Goal: Communication & Community: Share content

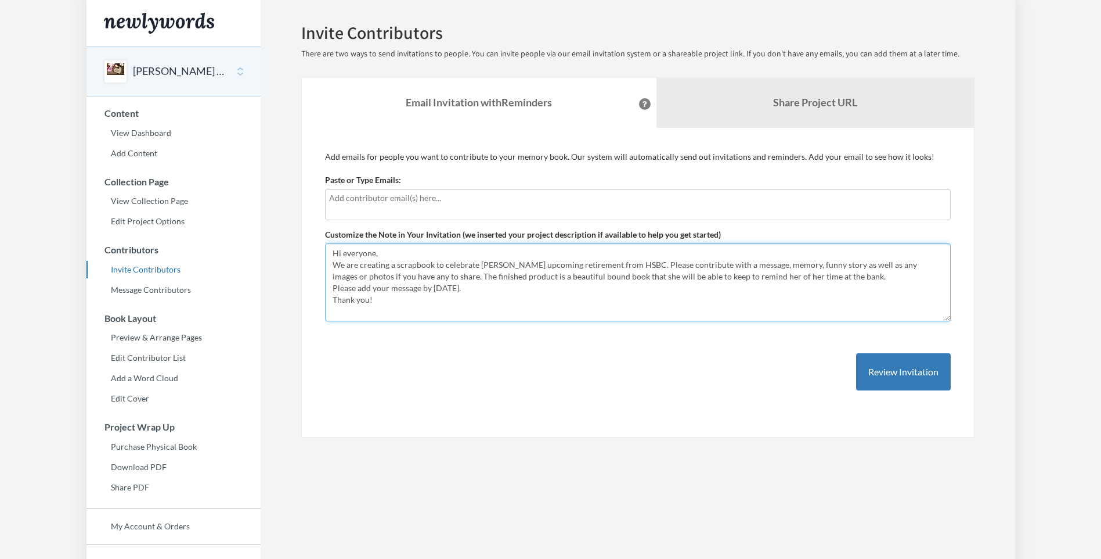
click at [383, 254] on textarea "Hi everyone, We are creating a scrapbook to celebrate Brenda Fabula’s upcoming …" at bounding box center [638, 282] width 626 height 78
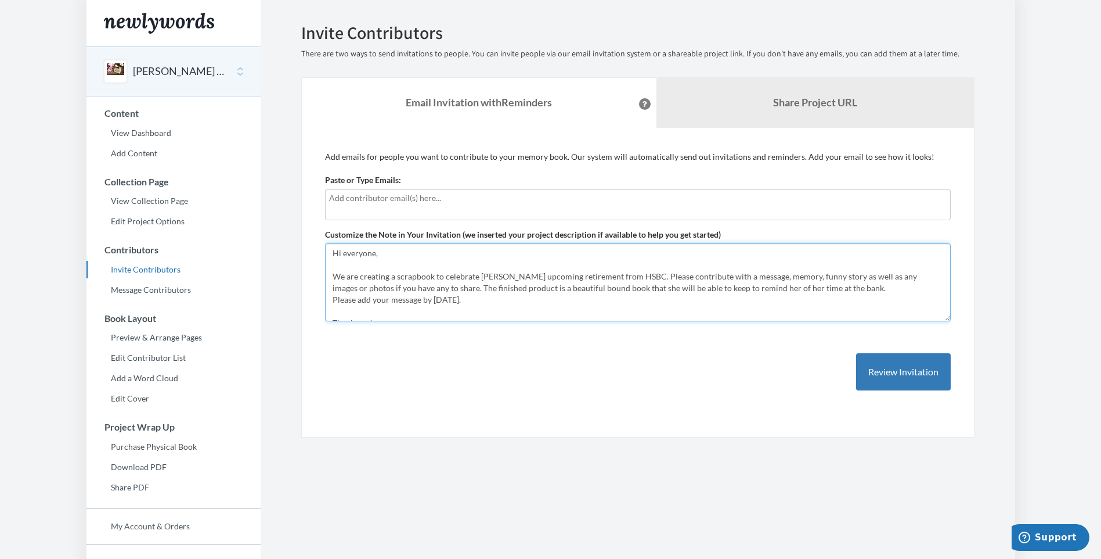
click at [865, 288] on textarea "Hi everyone, We are creating a scrapbook to celebrate Brenda Fabula’s upcoming …" at bounding box center [638, 282] width 626 height 78
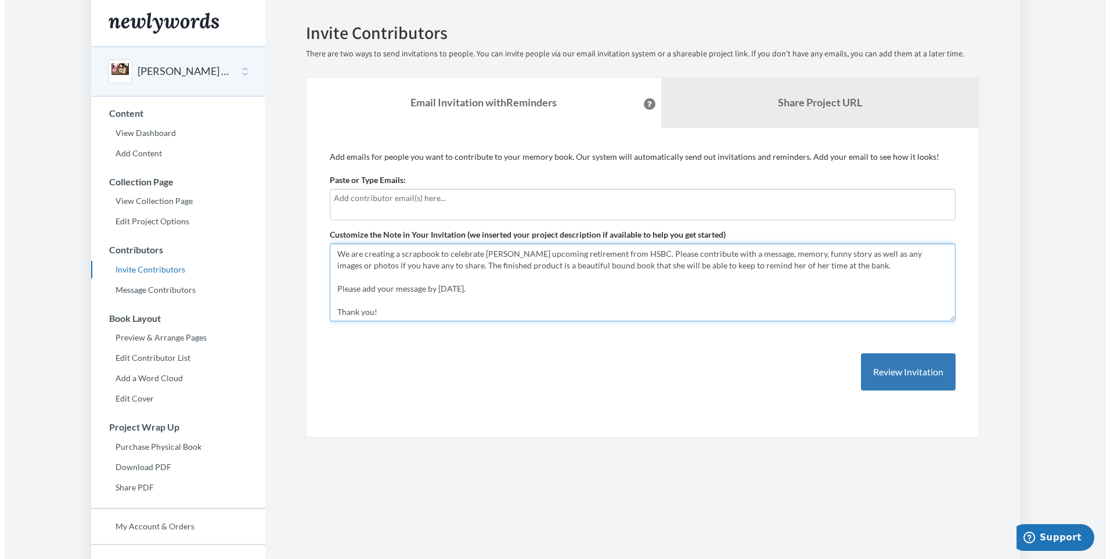
scroll to position [35, 0]
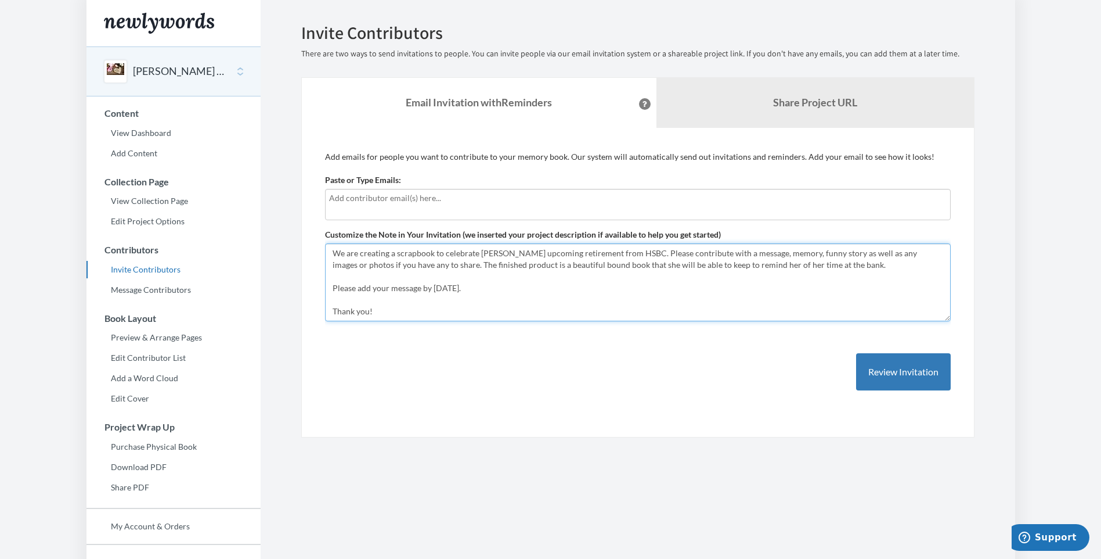
type textarea "Hi everyone, We are creating a scrapbook to celebrate [PERSON_NAME] upcoming re…"
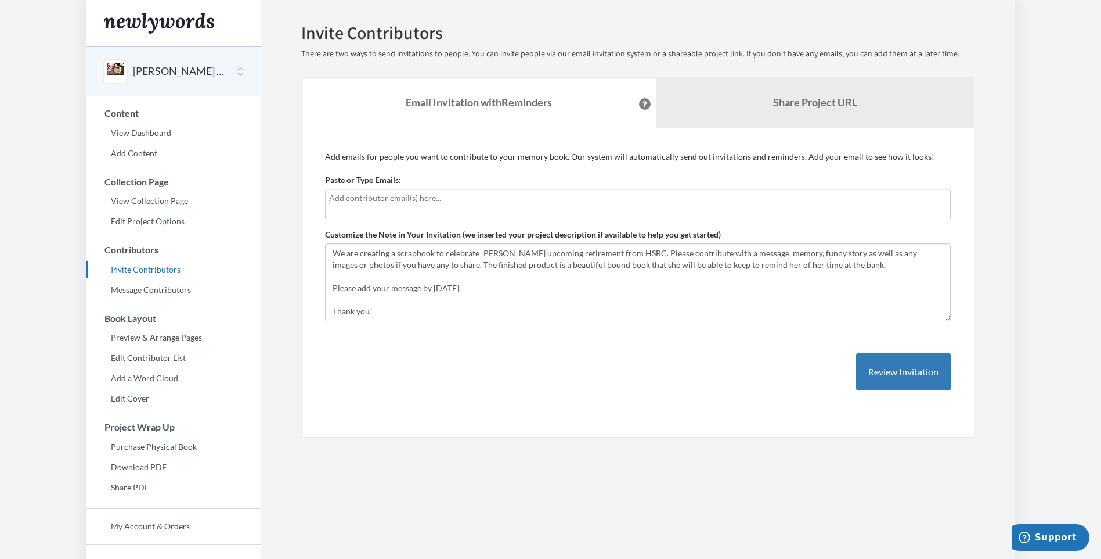
click at [379, 199] on input "text" at bounding box center [638, 198] width 618 height 13
type input "[EMAIL_ADDRESS][PERSON_NAME][DOMAIN_NAME]"
click at [888, 369] on button "Review Invitation" at bounding box center [903, 372] width 95 height 38
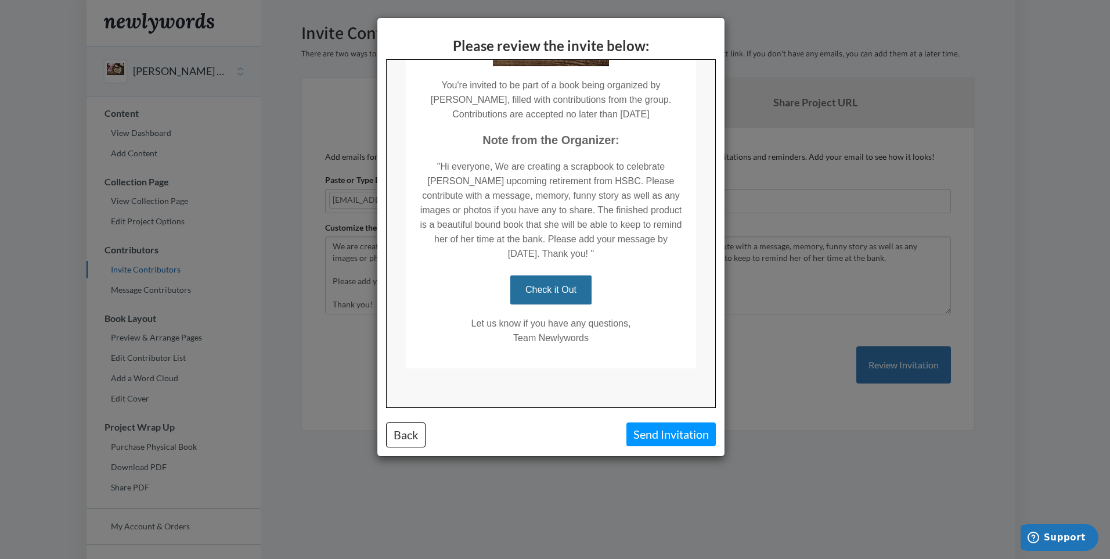
scroll to position [143, 0]
click at [665, 435] on button "Send Invitation" at bounding box center [670, 434] width 89 height 24
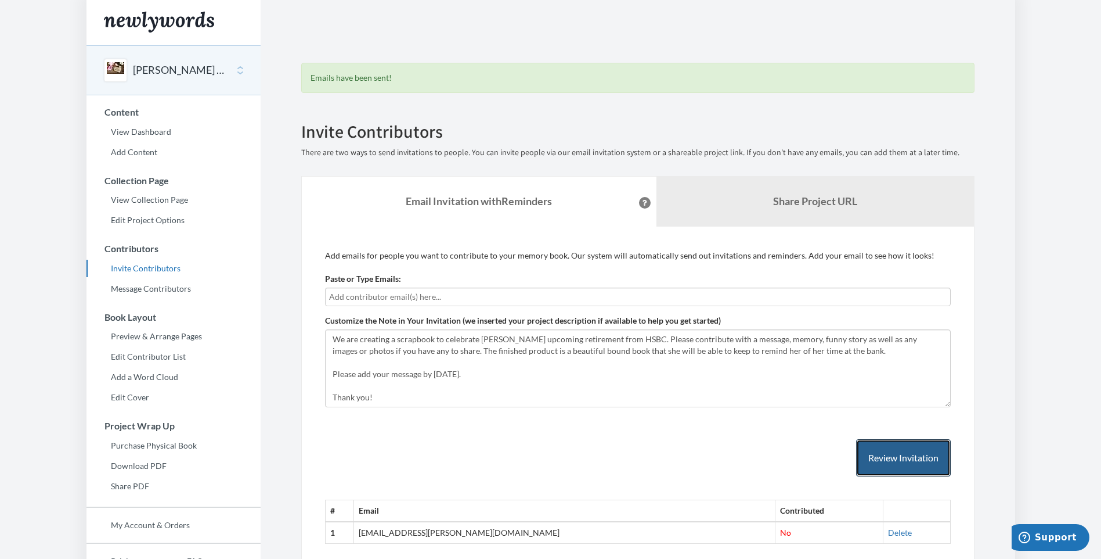
scroll to position [0, 0]
click at [164, 69] on button "[PERSON_NAME] Retirement" at bounding box center [180, 71] width 94 height 15
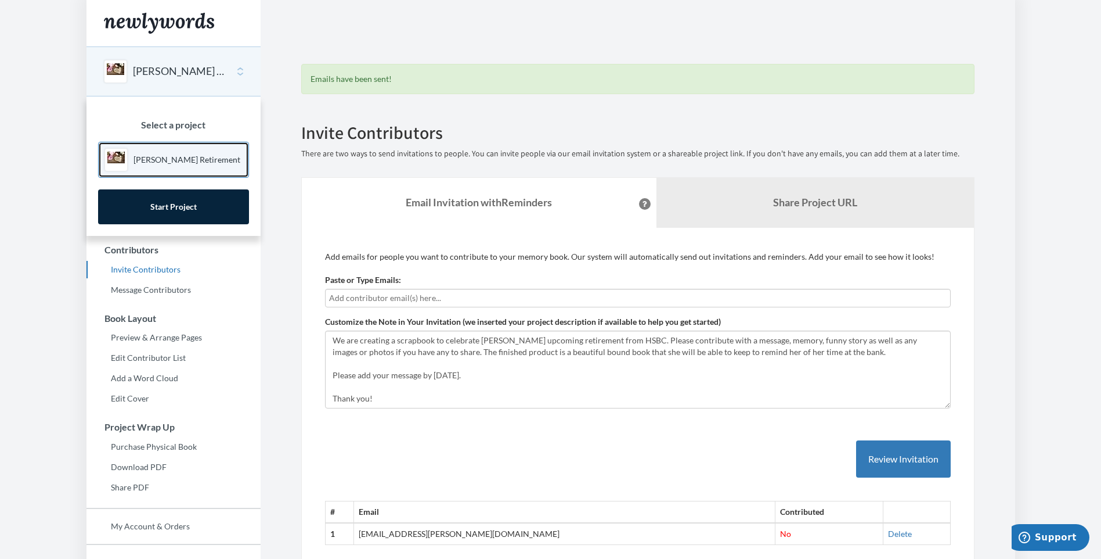
click at [161, 154] on p "[PERSON_NAME] Retirement" at bounding box center [187, 160] width 107 height 12
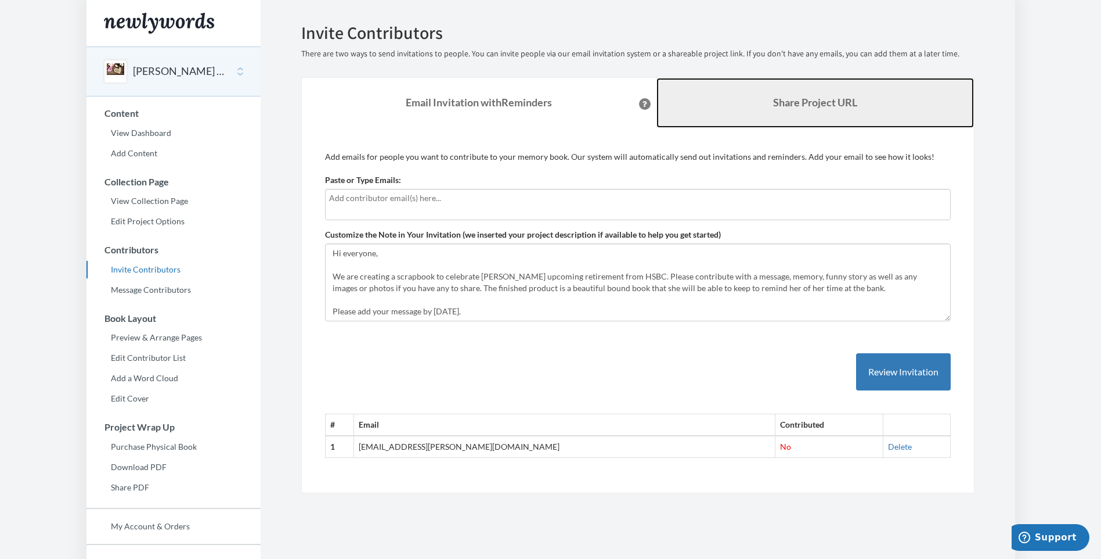
click at [780, 100] on b "Share Project URL" at bounding box center [815, 102] width 84 height 13
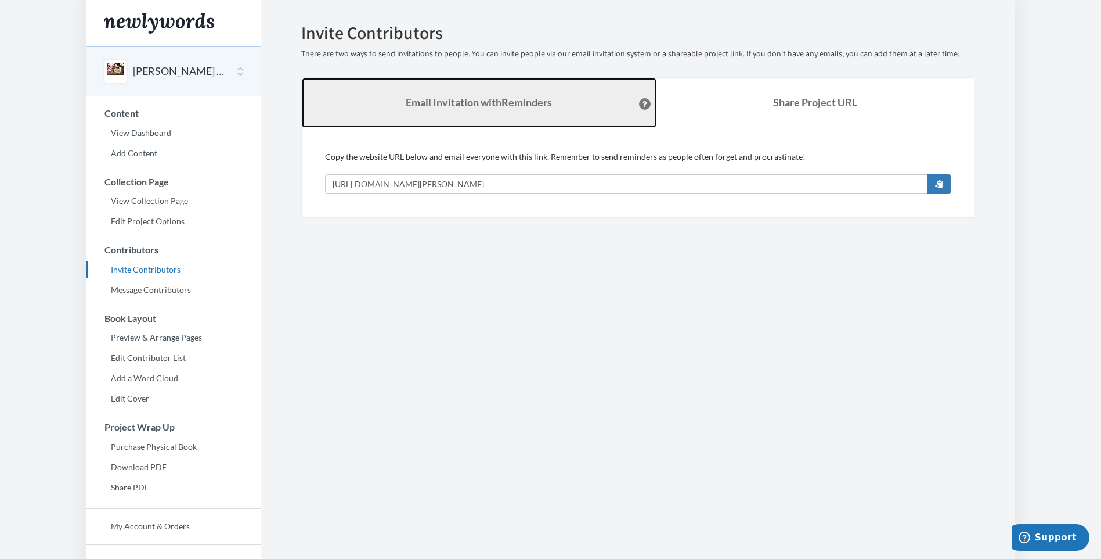
click at [475, 95] on link "Email Invitation with Reminders" at bounding box center [479, 103] width 355 height 50
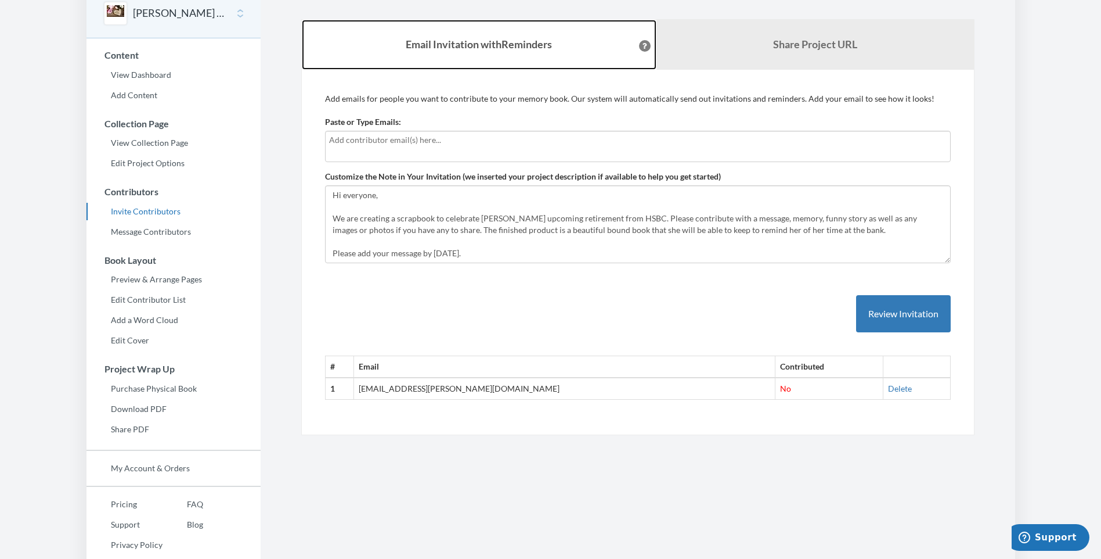
scroll to position [77, 0]
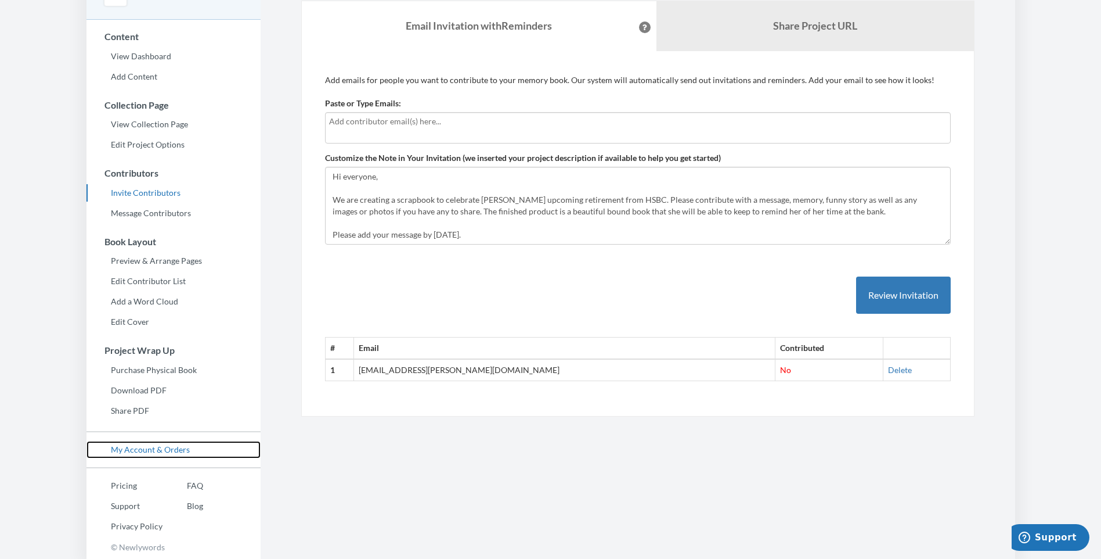
click at [152, 451] on link "My Account & Orders" at bounding box center [174, 449] width 174 height 17
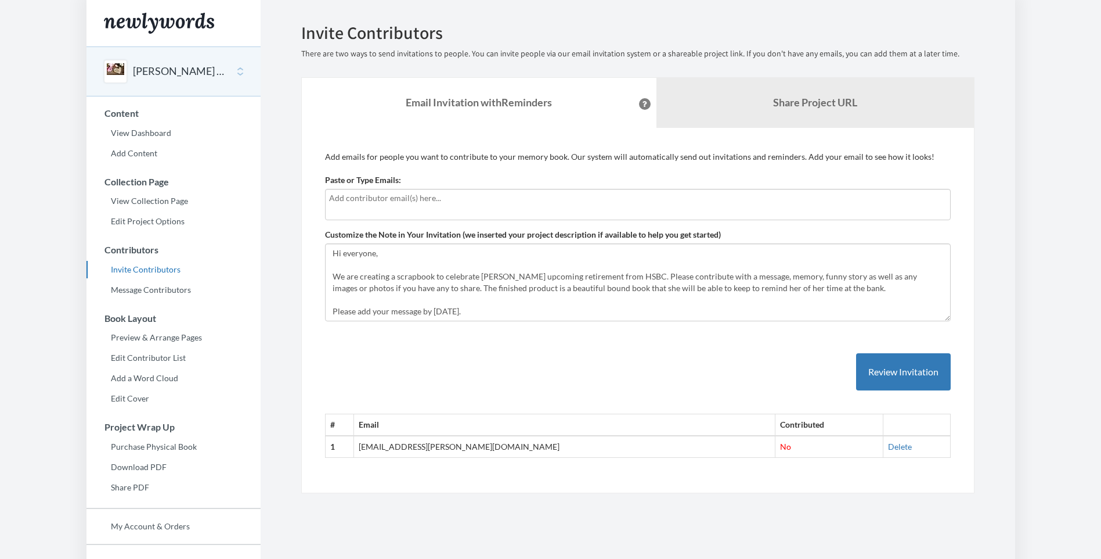
click at [368, 199] on input "text" at bounding box center [638, 198] width 618 height 13
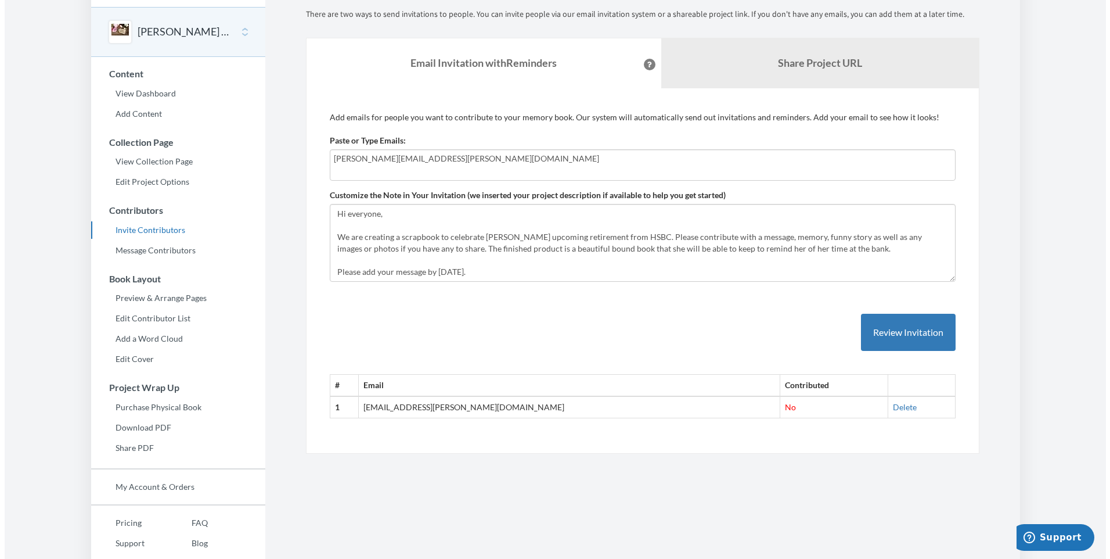
scroll to position [77, 0]
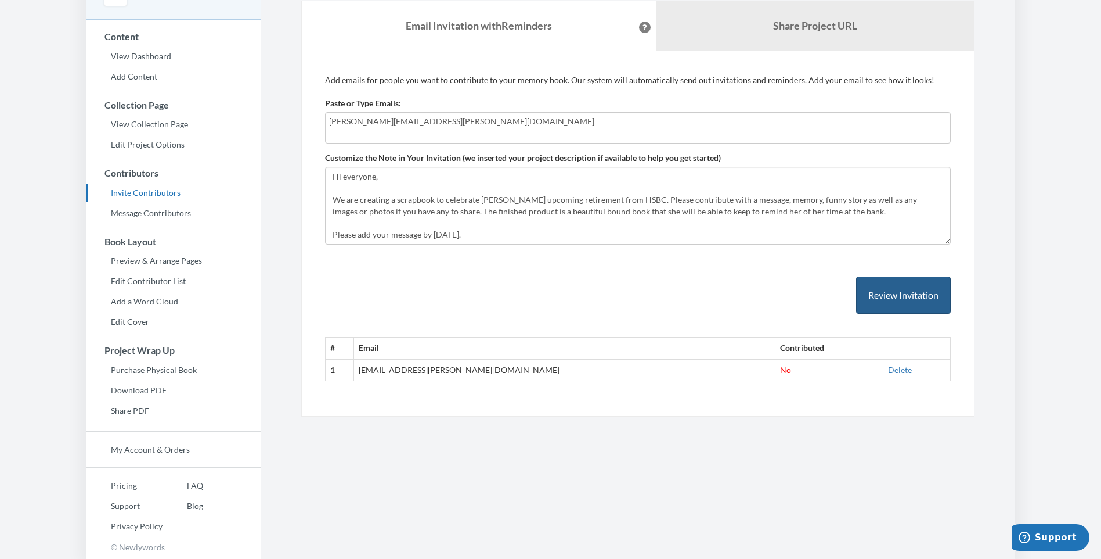
type input "[PERSON_NAME][EMAIL_ADDRESS][PERSON_NAME][DOMAIN_NAME]"
click at [883, 295] on button "Review Invitation" at bounding box center [903, 295] width 95 height 38
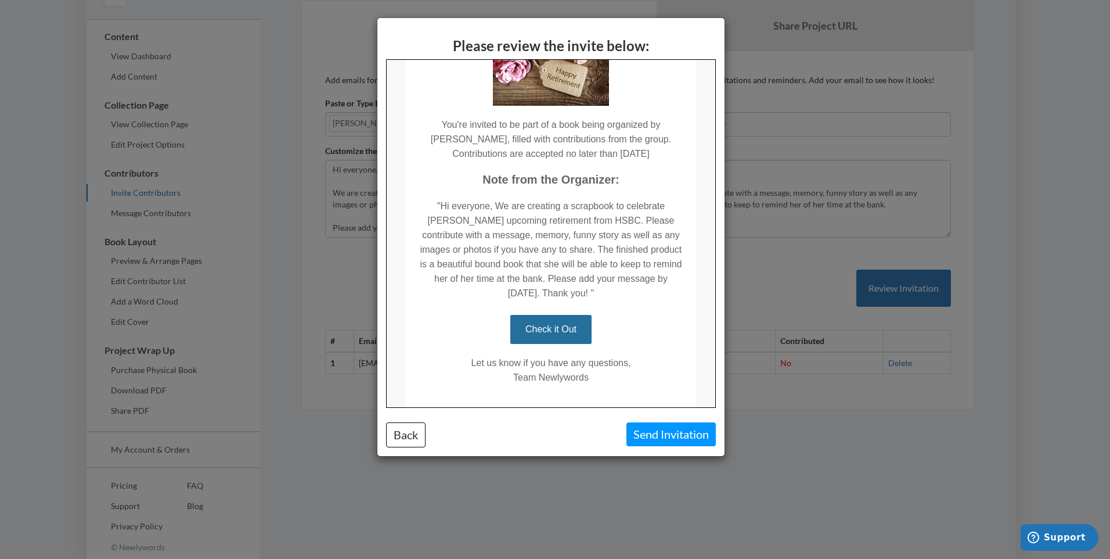
scroll to position [143, 0]
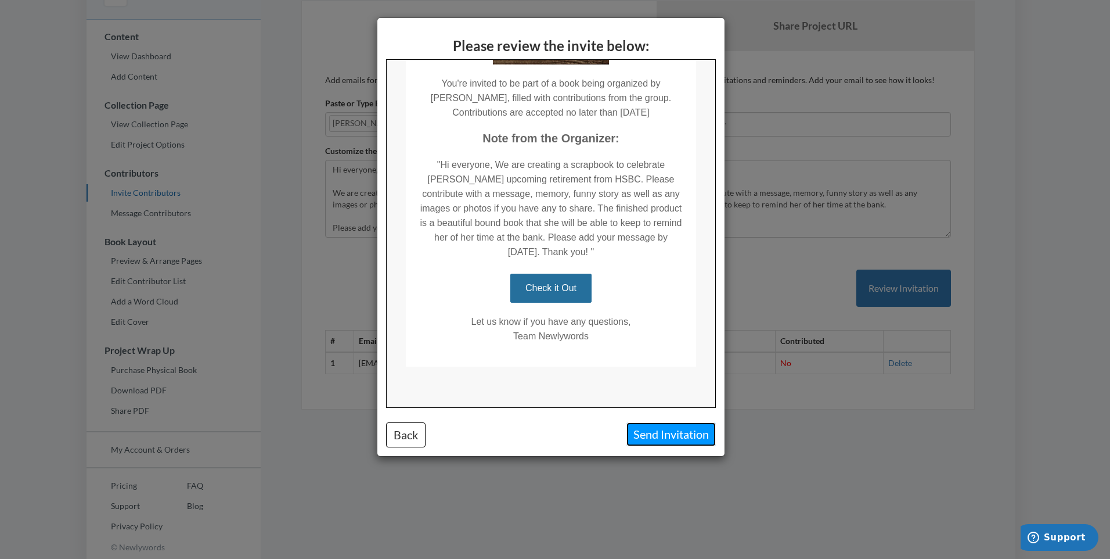
click at [665, 436] on button "Send Invitation" at bounding box center [670, 434] width 89 height 24
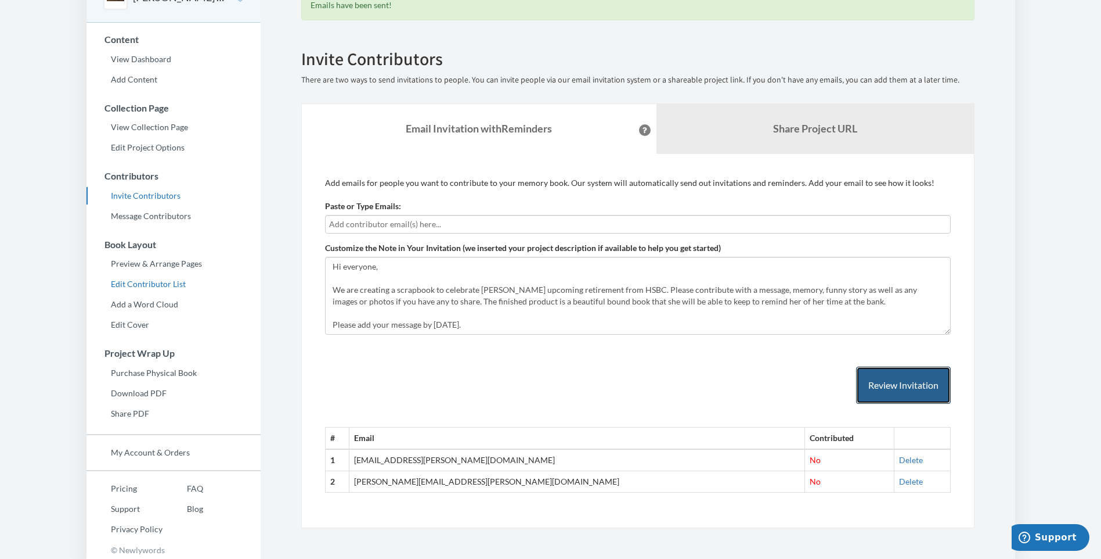
scroll to position [78, 0]
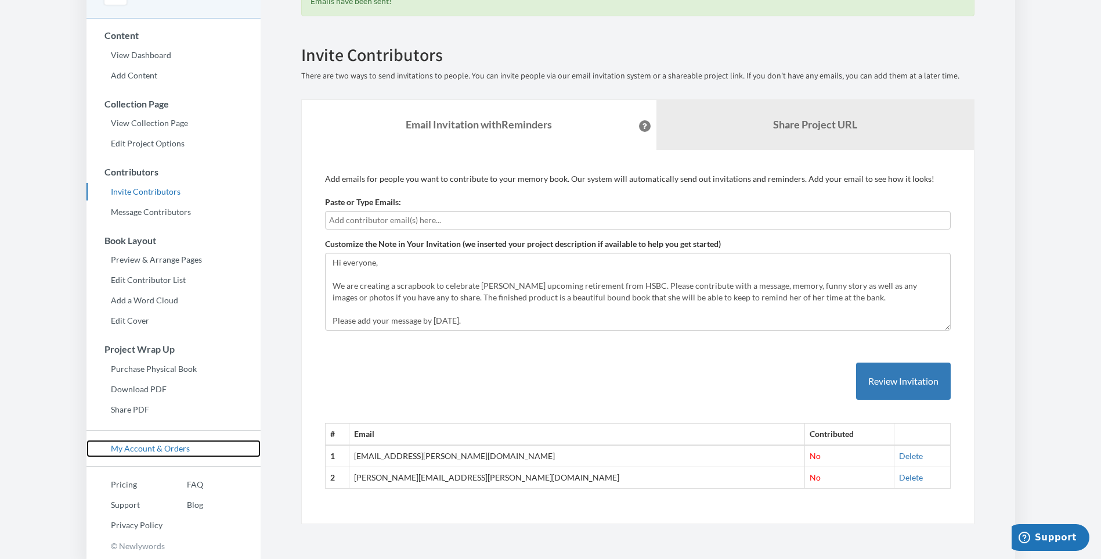
click at [150, 443] on link "My Account & Orders" at bounding box center [174, 448] width 174 height 17
